Goal: Task Accomplishment & Management: Use online tool/utility

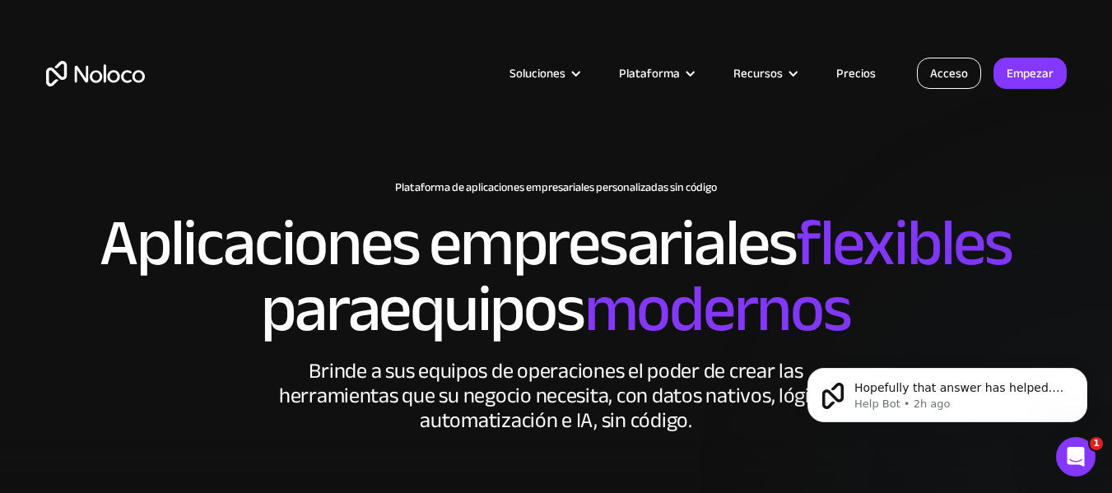
click at [933, 78] on font "Acceso" at bounding box center [949, 73] width 38 height 23
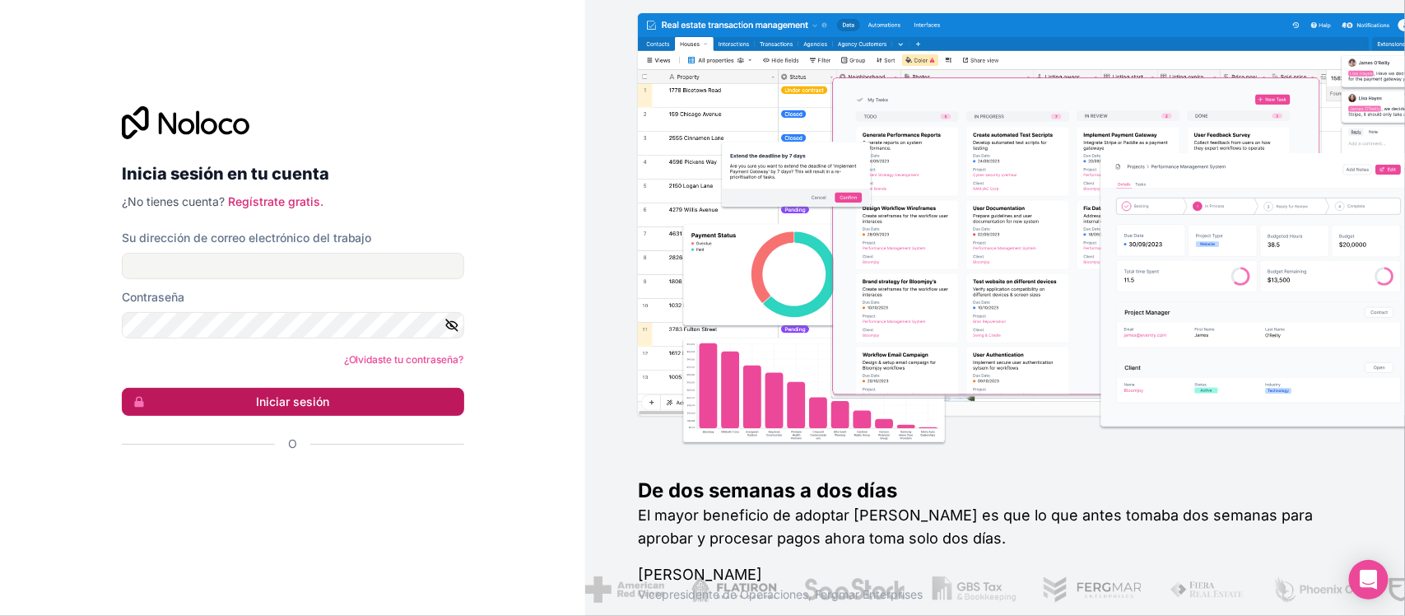
click at [347, 408] on button "Iniciar sesión" at bounding box center [293, 402] width 343 height 28
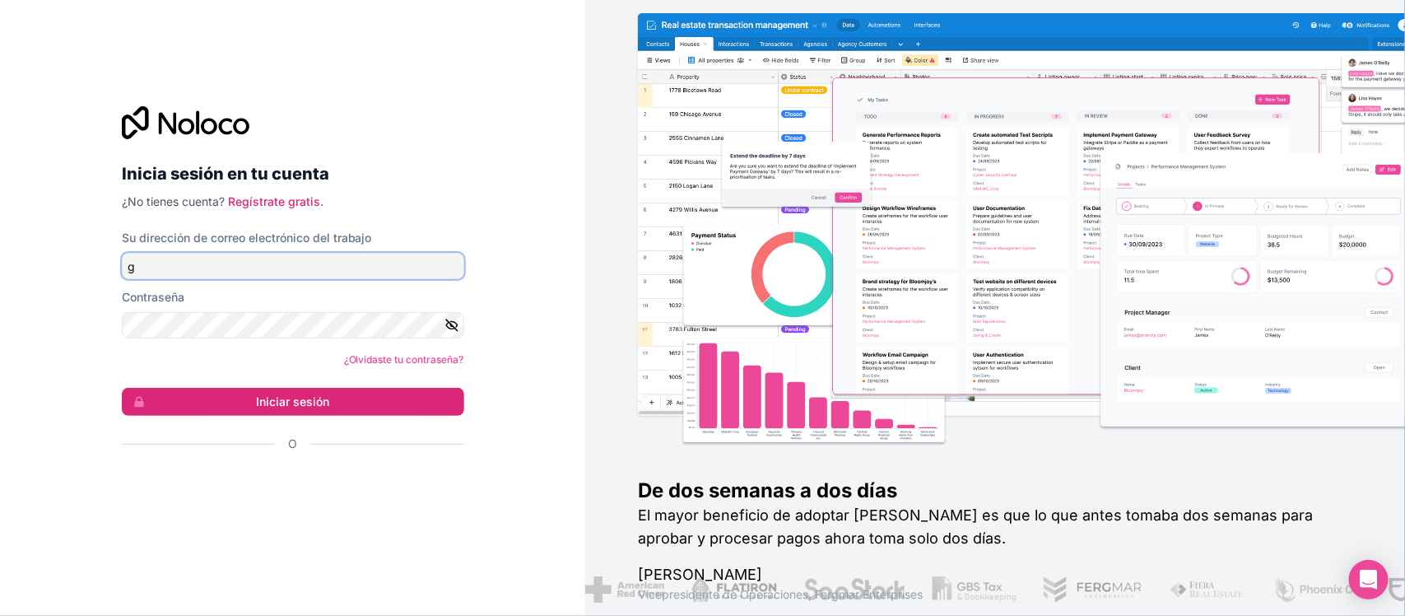
type input "geiser.corrales.picado@mep.go.cr"
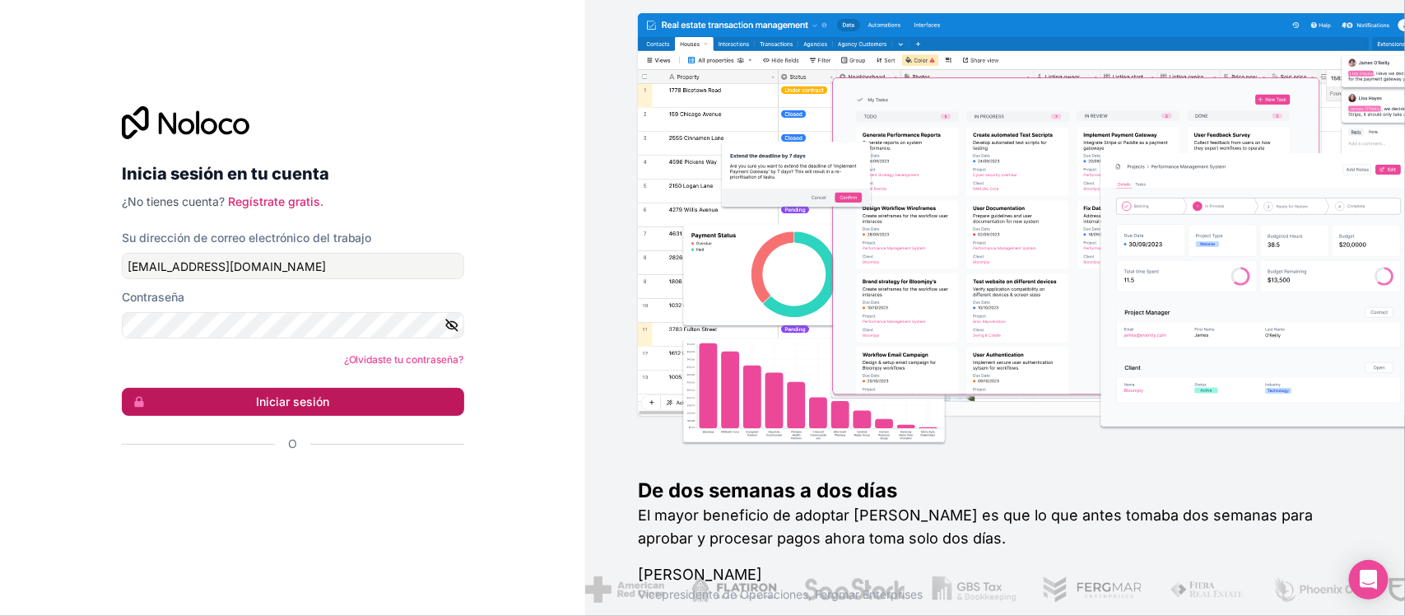
click at [311, 410] on button "Iniciar sesión" at bounding box center [293, 402] width 343 height 28
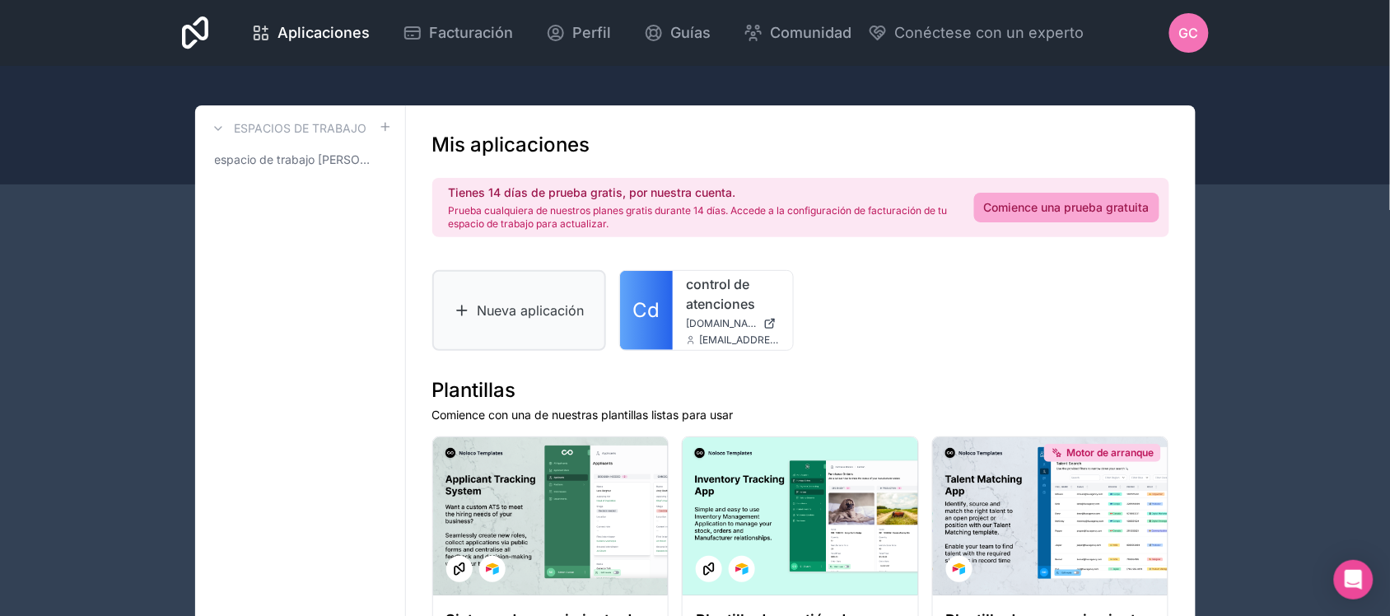
click at [511, 289] on link "Nueva aplicación" at bounding box center [519, 310] width 175 height 81
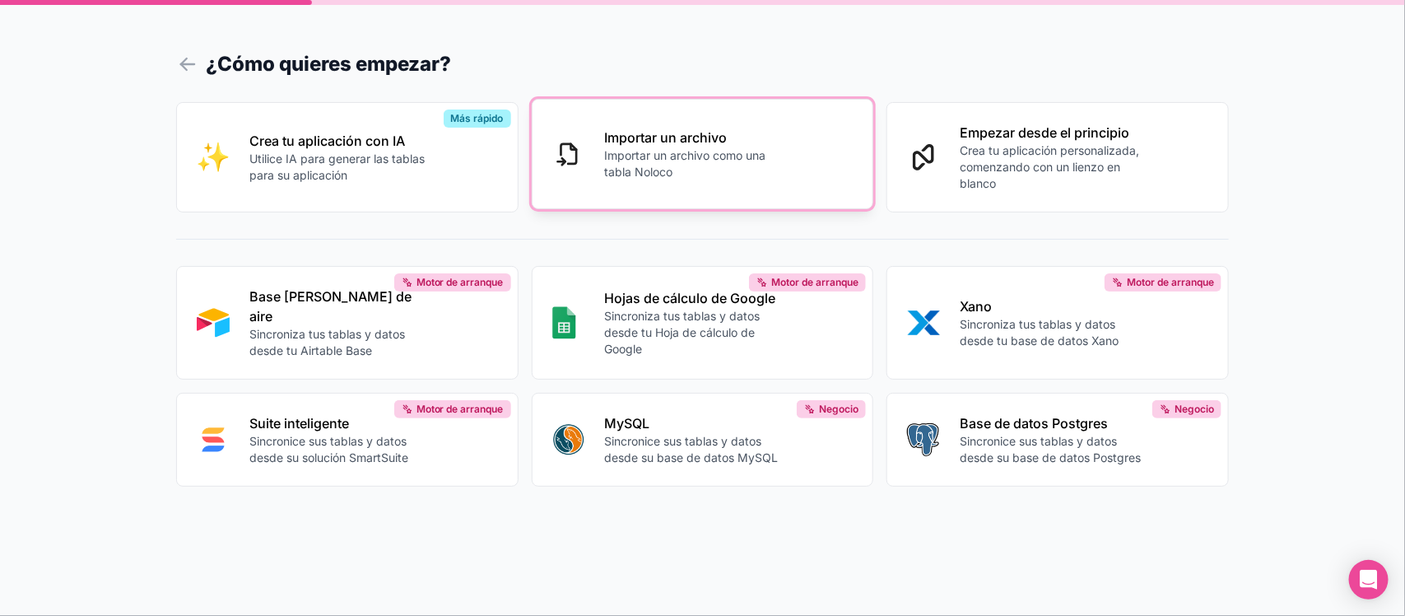
click at [601, 163] on button "Importar un archivo Importar un archivo como una tabla Noloco" at bounding box center [703, 154] width 343 height 110
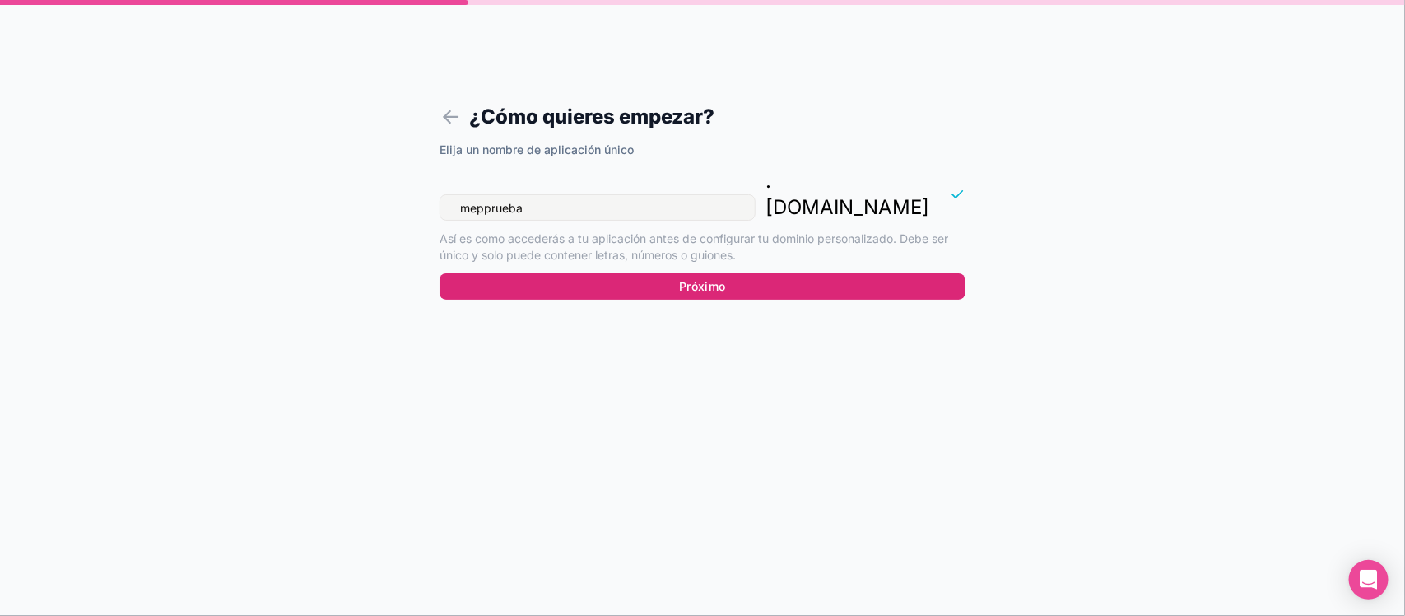
type input "mepprueba"
click at [781, 273] on button "Próximo" at bounding box center [703, 286] width 526 height 26
